Goal: Task Accomplishment & Management: Manage account settings

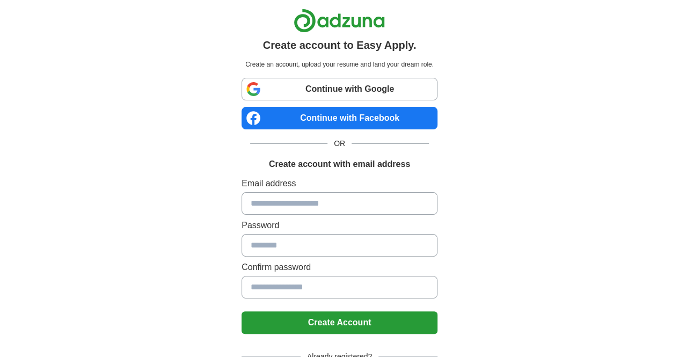
click at [335, 80] on link "Continue with Google" at bounding box center [339, 89] width 196 height 23
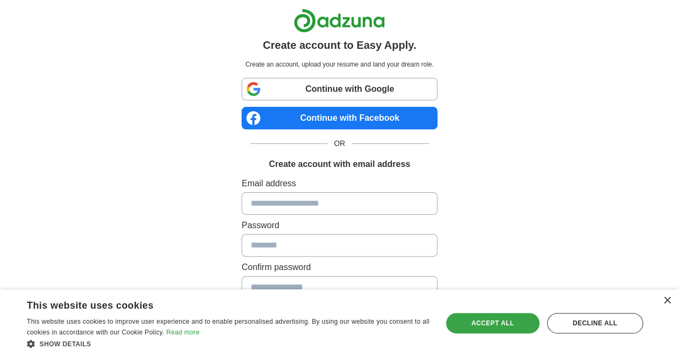
click at [489, 324] on div "Accept all" at bounding box center [492, 323] width 93 height 20
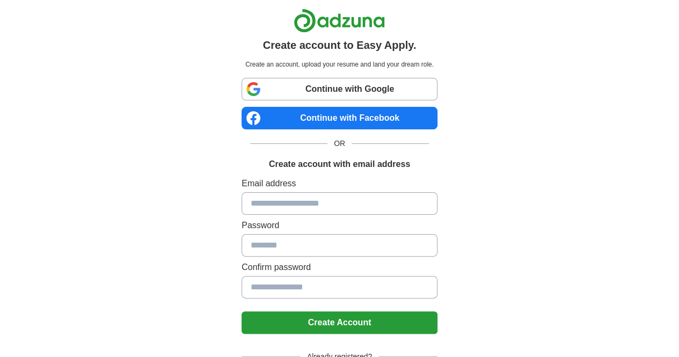
click at [316, 122] on link "Continue with Facebook" at bounding box center [339, 118] width 196 height 23
click at [243, 92] on link "Continue with Google" at bounding box center [339, 89] width 196 height 23
